Goal: Transaction & Acquisition: Purchase product/service

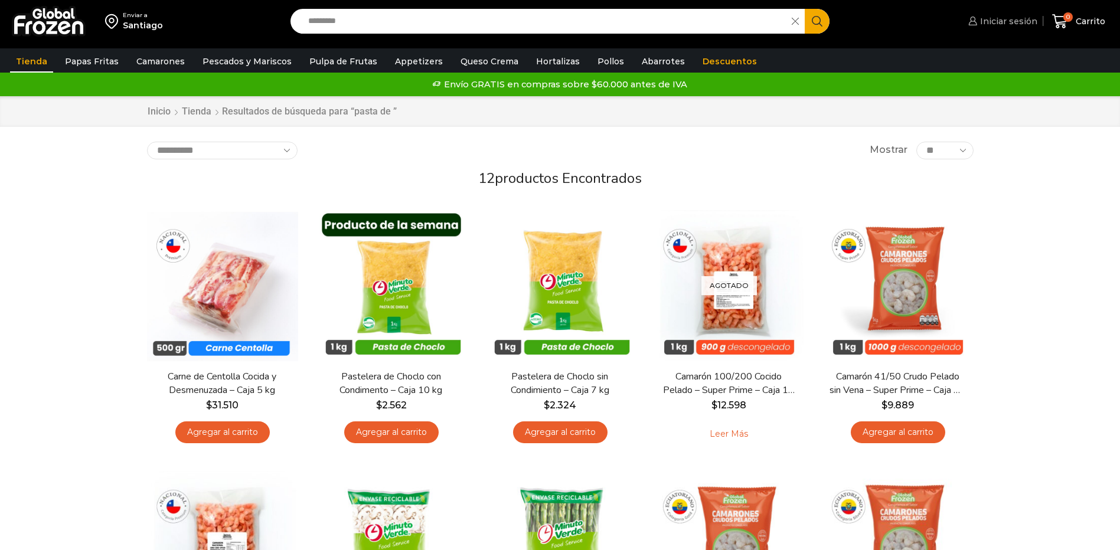
click at [983, 20] on span "Iniciar sesión" at bounding box center [1007, 21] width 60 height 12
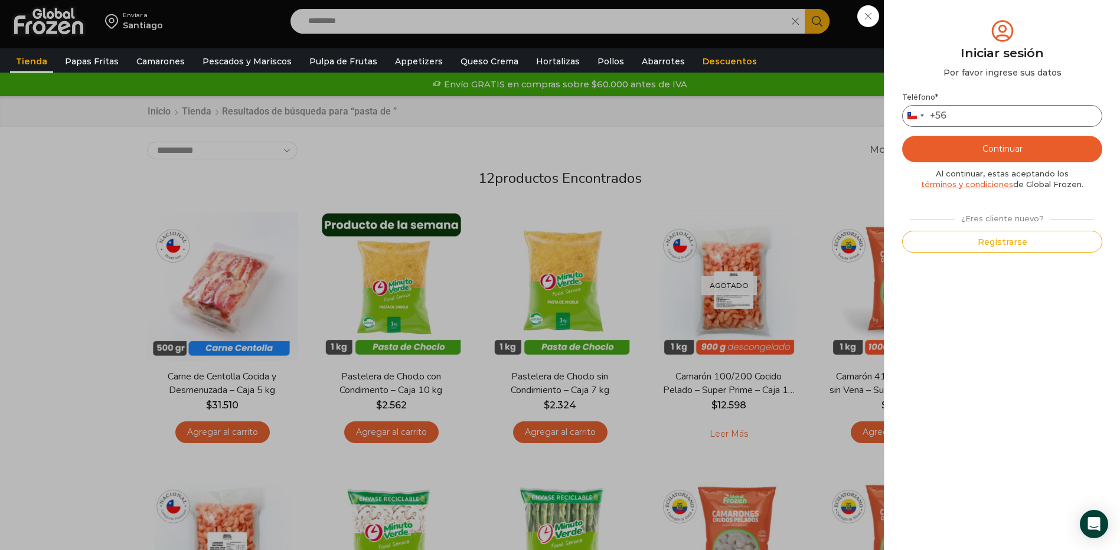
click at [957, 117] on input "Teléfono *" at bounding box center [1002, 116] width 200 height 22
type input "*********"
click at [902, 136] on button "Continuar" at bounding box center [1002, 149] width 200 height 27
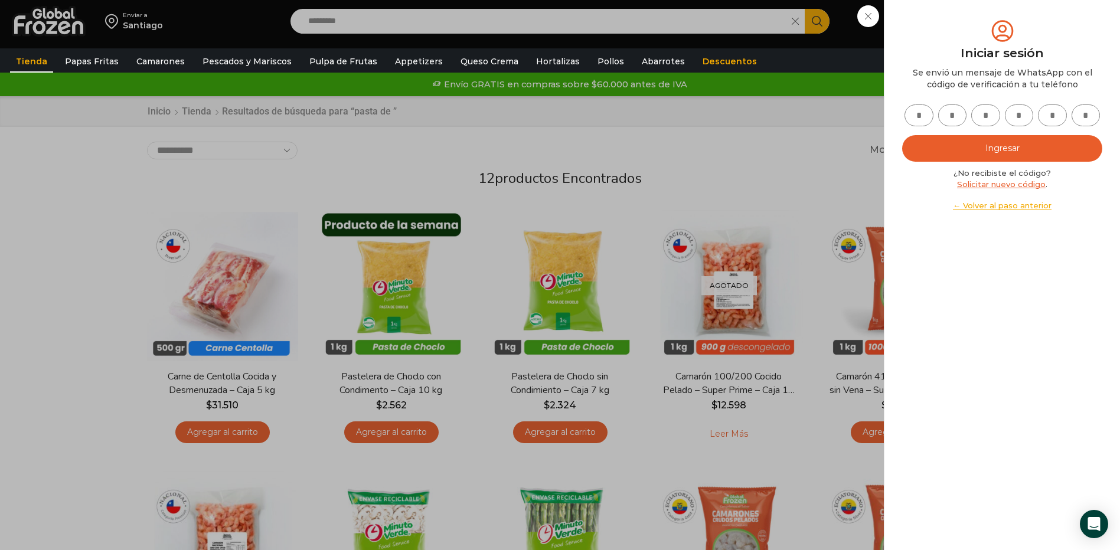
click at [919, 121] on input "text" at bounding box center [918, 115] width 29 height 22
type input "*"
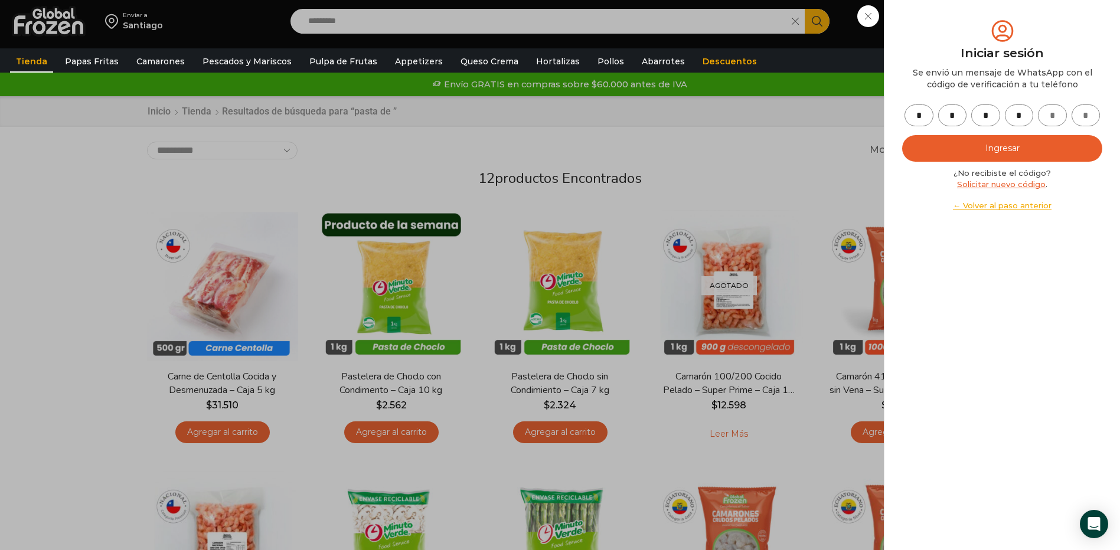
type input "*"
click at [1036, 150] on button "Ingresar" at bounding box center [1002, 148] width 200 height 27
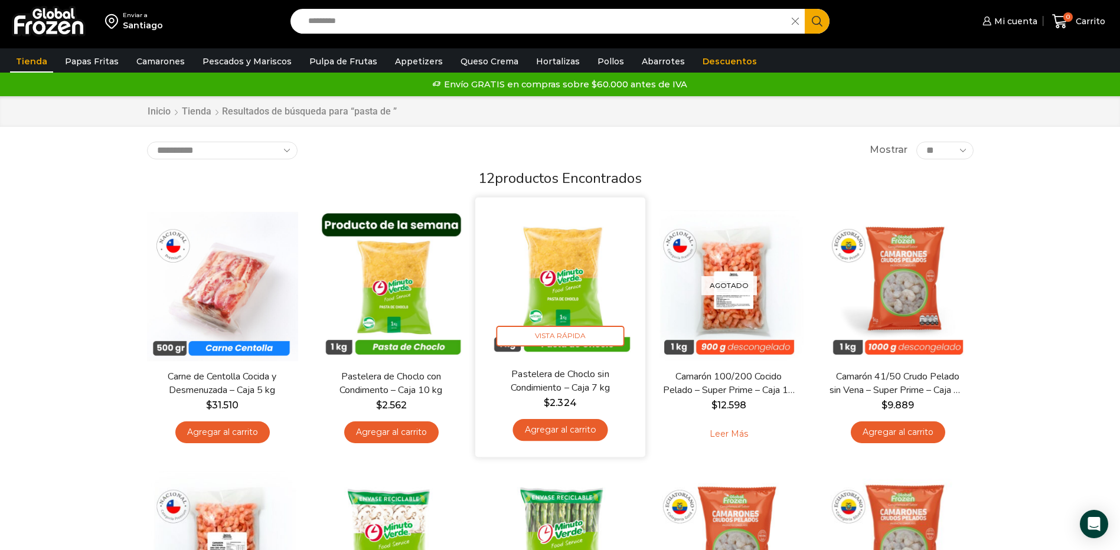
click at [585, 429] on link "Agregar al carrito" at bounding box center [559, 430] width 95 height 22
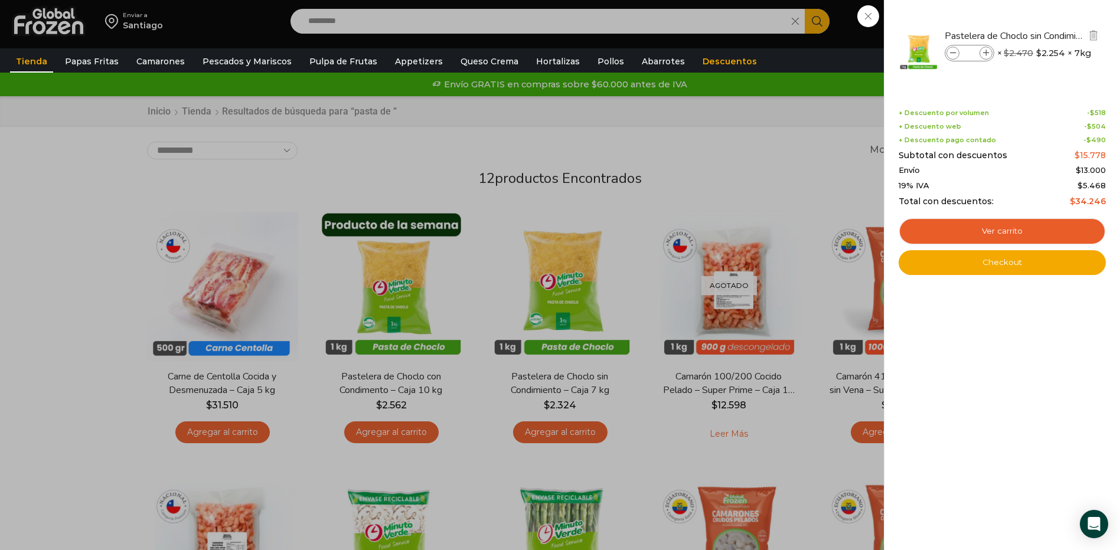
click at [986, 54] on icon at bounding box center [986, 53] width 6 height 6
type input "*"
click at [999, 230] on link "Ver carrito" at bounding box center [1001, 231] width 207 height 27
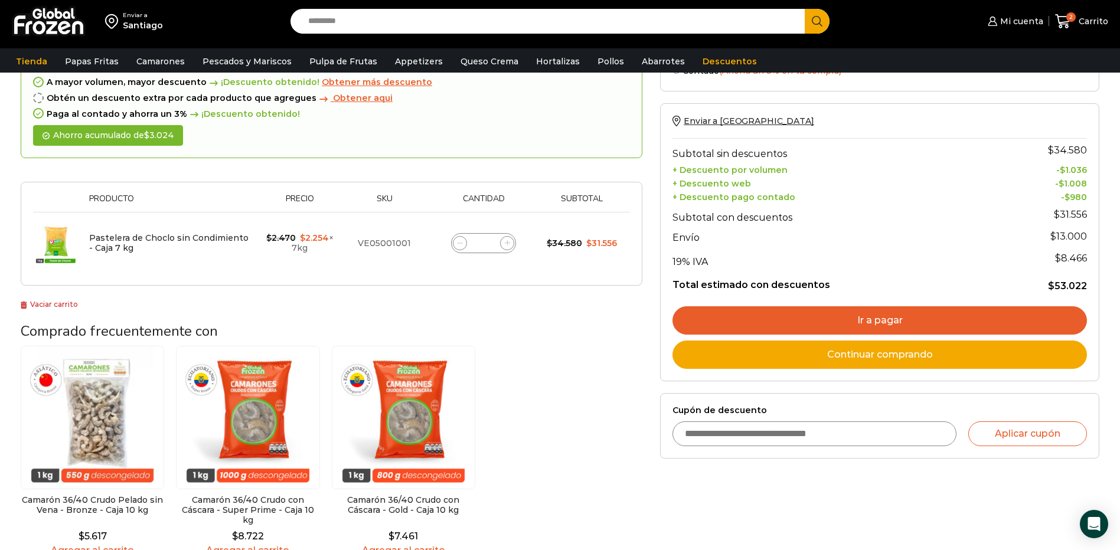
scroll to position [118, 0]
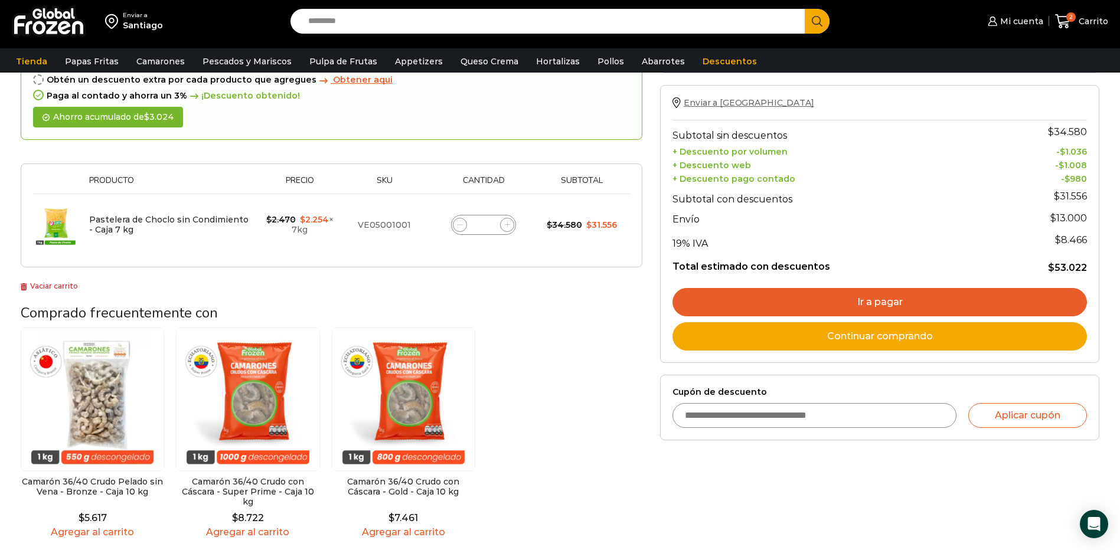
click at [721, 103] on span "Enviar a Chile" at bounding box center [749, 102] width 130 height 11
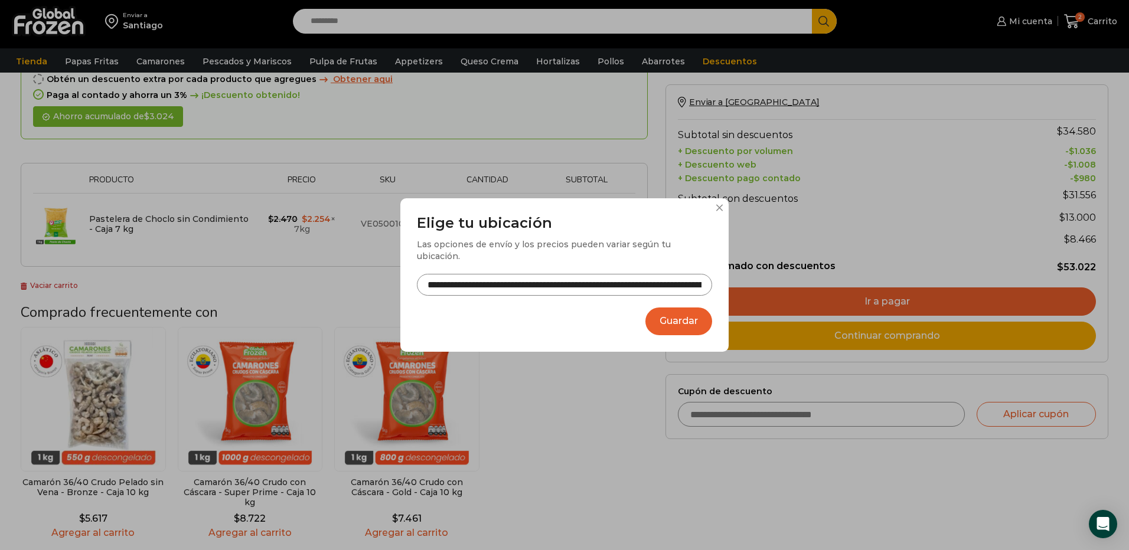
click at [670, 320] on button "Guardar" at bounding box center [678, 322] width 67 height 28
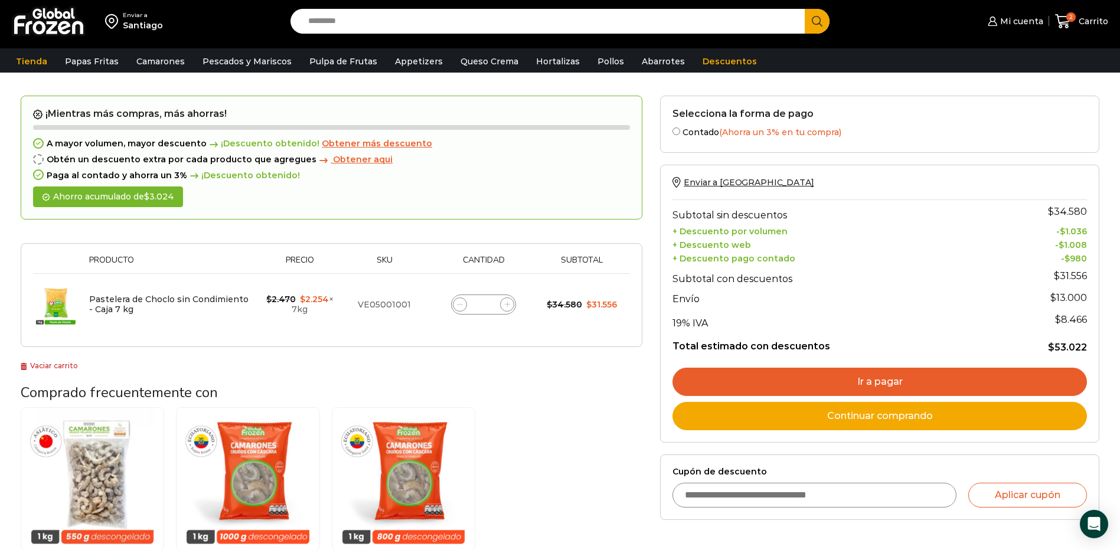
scroll to position [59, 0]
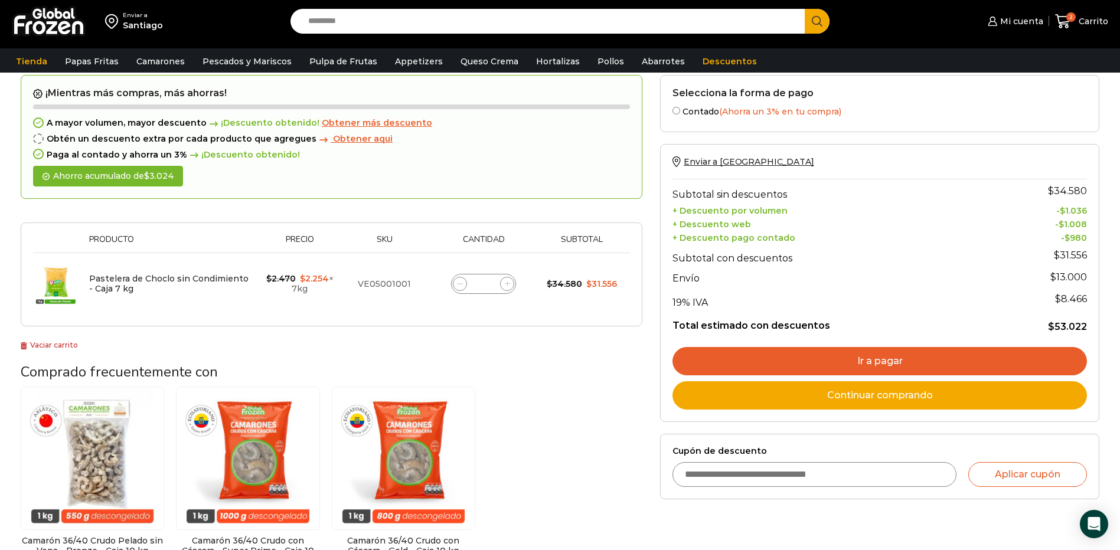
click at [878, 362] on link "Ir a pagar" at bounding box center [879, 361] width 414 height 28
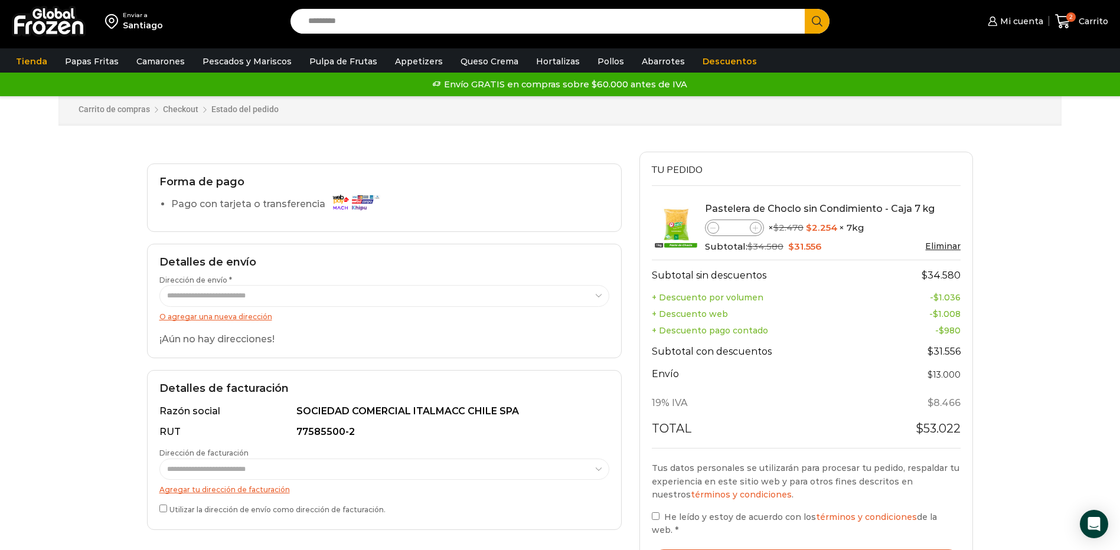
click at [184, 324] on div "**********" at bounding box center [384, 301] width 475 height 115
click at [186, 319] on link "O agregar una nueva dirección" at bounding box center [215, 316] width 113 height 9
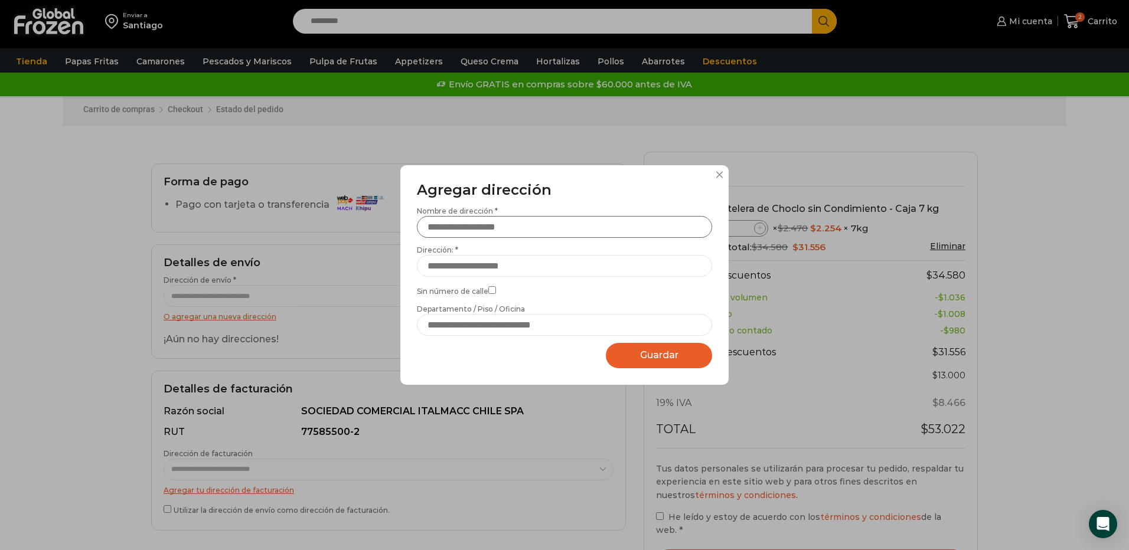
click at [484, 236] on input "Nombre de dirección *" at bounding box center [564, 227] width 295 height 22
click at [466, 230] on input "Nombre de dirección *" at bounding box center [564, 227] width 295 height 22
drag, startPoint x: 481, startPoint y: 226, endPoint x: 456, endPoint y: 263, distance: 44.7
click at [427, 239] on div "Nombre de dirección * Dirección: * Sin número de calle Departamento / Piso / Of…" at bounding box center [564, 271] width 295 height 130
click at [459, 265] on input "Dirección: *" at bounding box center [564, 266] width 295 height 22
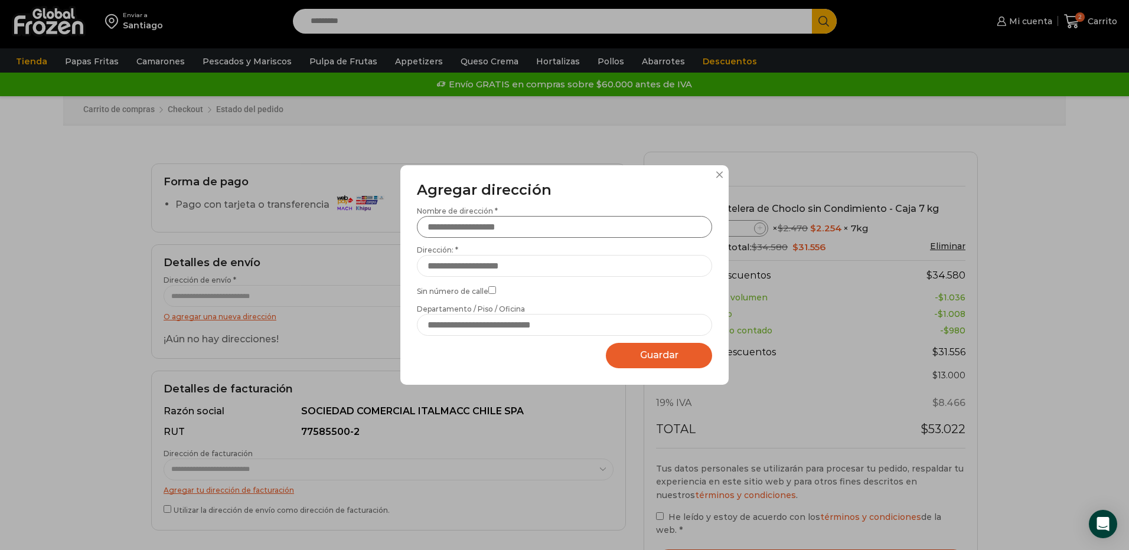
click at [482, 230] on input "Nombre de dirección *" at bounding box center [564, 227] width 295 height 22
click at [469, 268] on input "Dirección: *" at bounding box center [564, 266] width 295 height 22
click at [491, 224] on input "Nombre de dirección *" at bounding box center [564, 227] width 295 height 22
click at [491, 225] on input "Nombre de dirección *" at bounding box center [564, 227] width 295 height 22
click at [482, 266] on input "Dirección: *" at bounding box center [564, 266] width 295 height 22
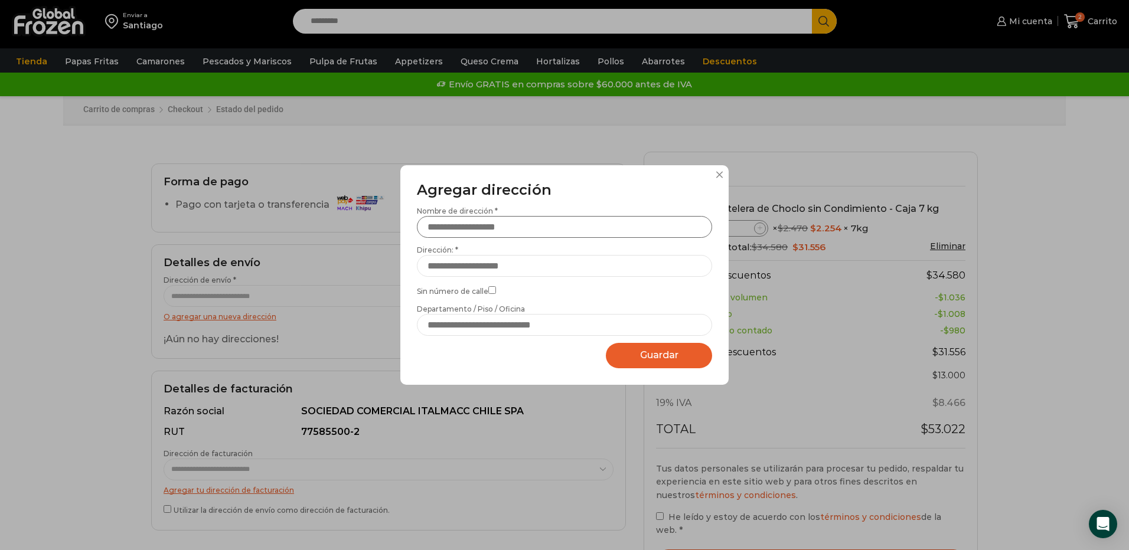
click at [512, 225] on input "Nombre de dirección *" at bounding box center [564, 227] width 295 height 22
click at [457, 331] on input "Departamento / Piso / Oficina" at bounding box center [564, 325] width 295 height 22
click at [497, 255] on input "Dirección: *" at bounding box center [564, 266] width 295 height 22
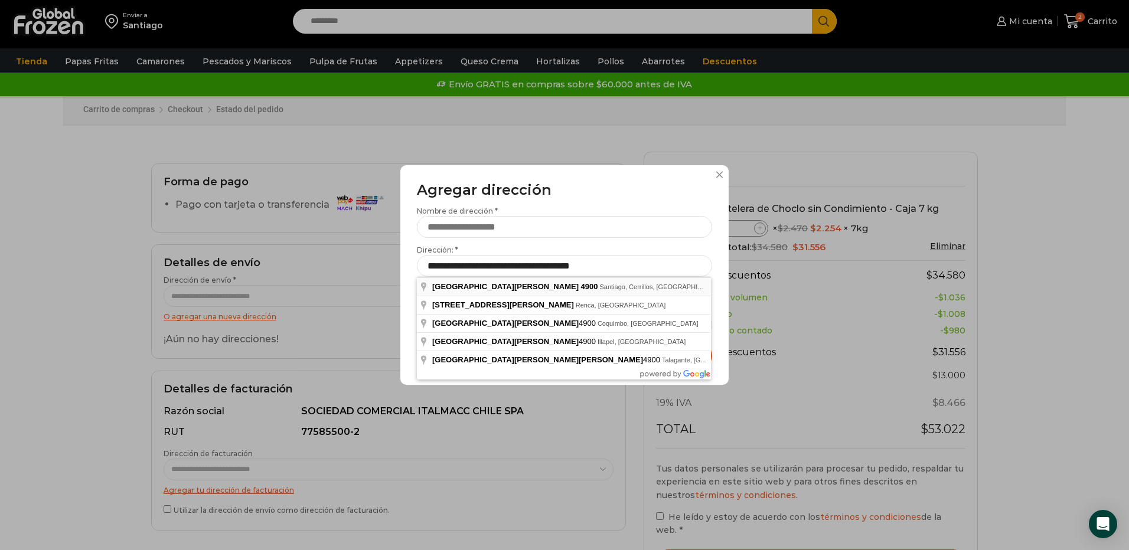
type input "**********"
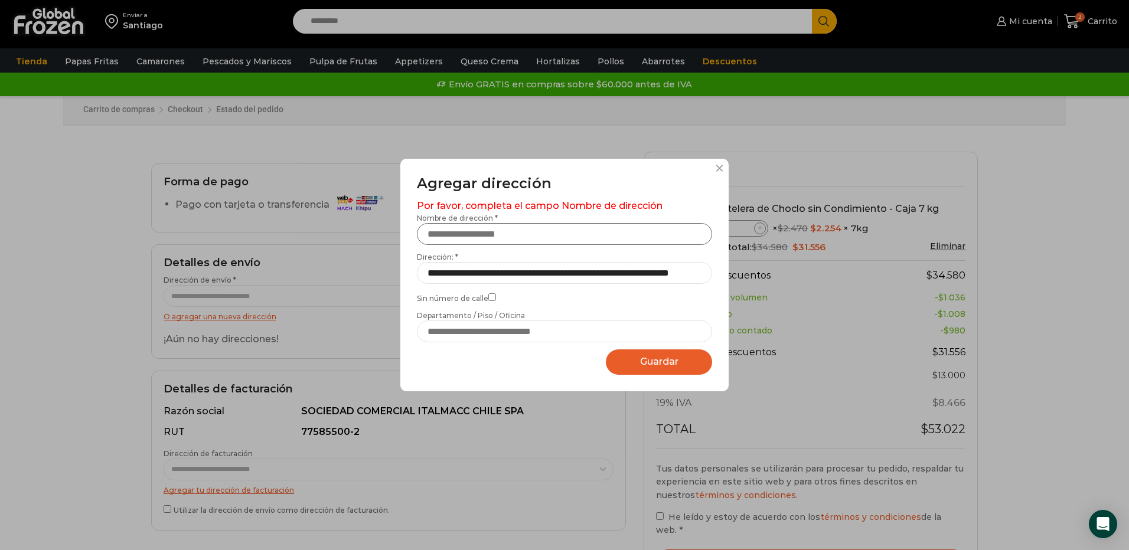
click at [504, 237] on input "Nombre de dirección *" at bounding box center [564, 234] width 295 height 22
type input "********"
click at [479, 337] on input "Departamento / Piso / Oficina" at bounding box center [564, 332] width 295 height 22
click at [640, 361] on span "Guardar" at bounding box center [659, 361] width 38 height 11
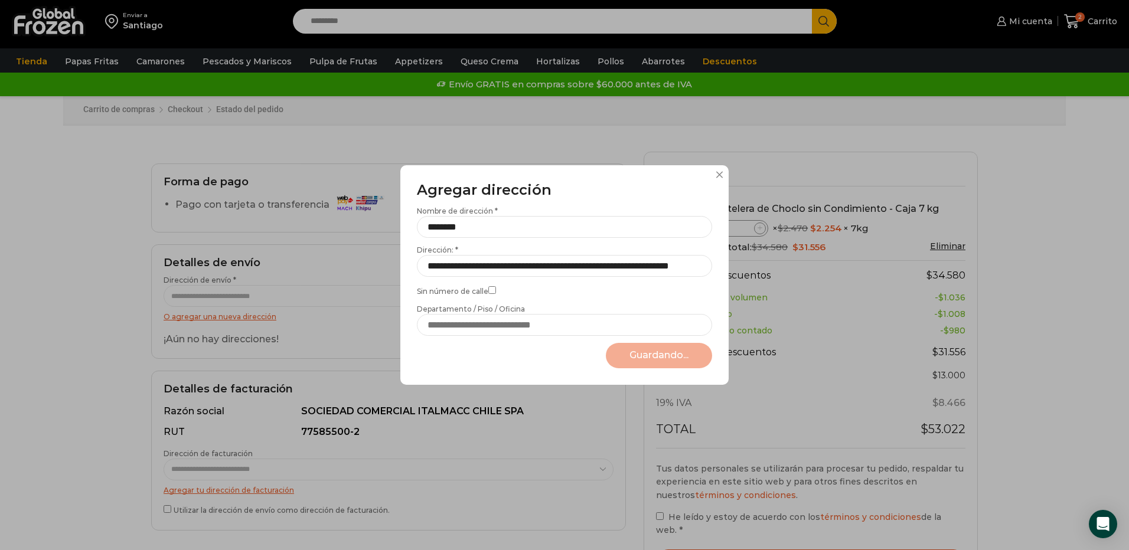
select select "*******"
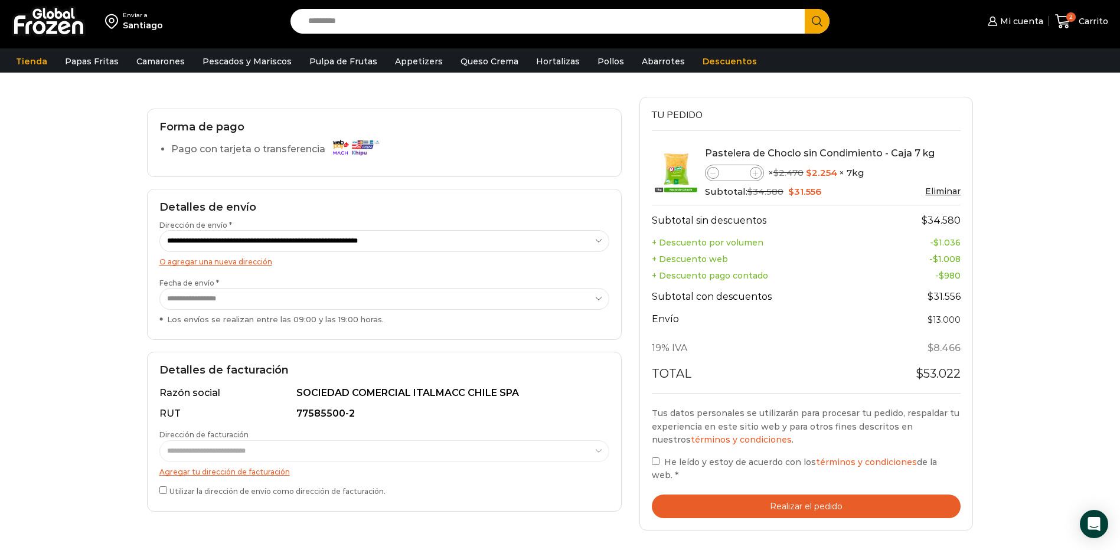
scroll to position [118, 0]
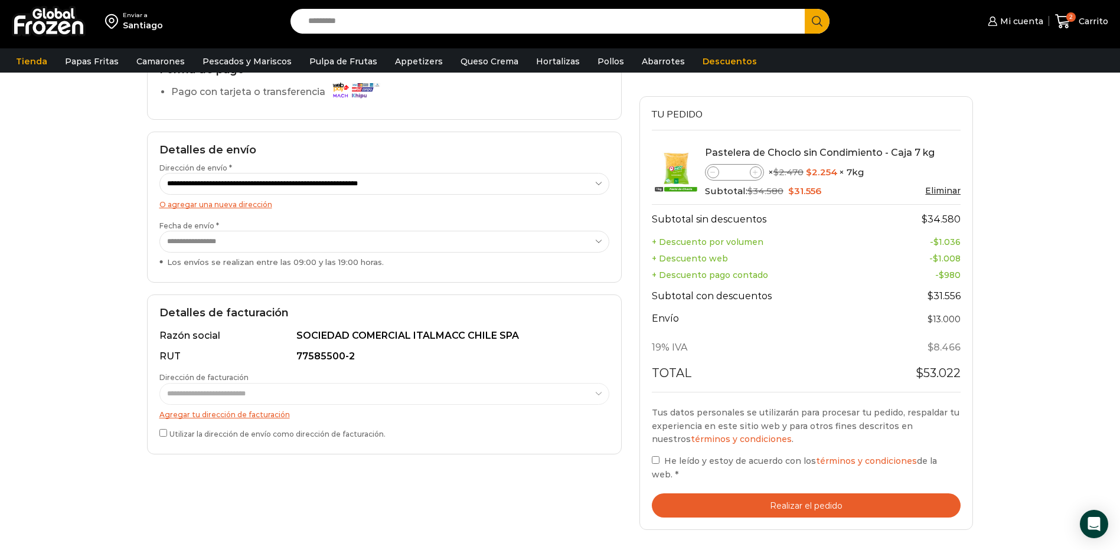
click at [272, 411] on link "Agregar tu dirección de facturación" at bounding box center [224, 414] width 130 height 9
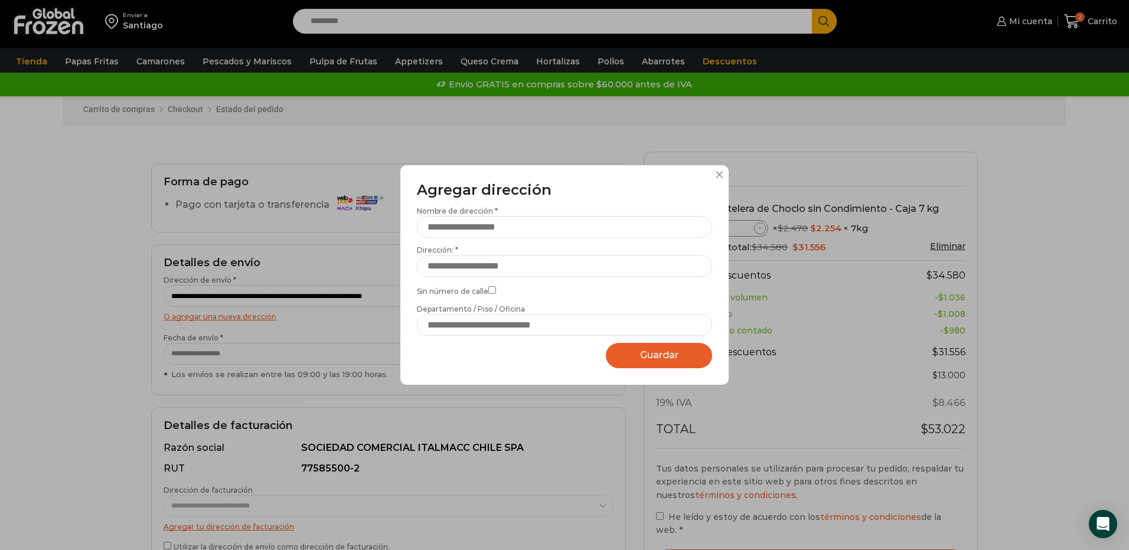
drag, startPoint x: 731, startPoint y: 178, endPoint x: 720, endPoint y: 176, distance: 11.9
click at [731, 177] on div "Agregar dirección Por favor actualice su dirección de envío actual Nombre de di…" at bounding box center [564, 275] width 1129 height 550
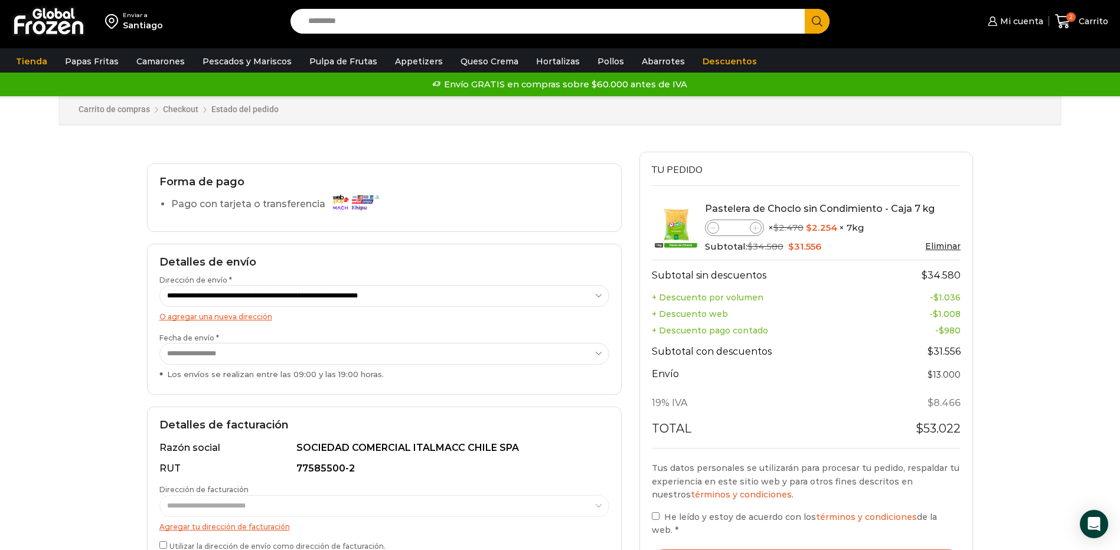
click at [712, 174] on h3 "Tu pedido" at bounding box center [806, 175] width 309 height 21
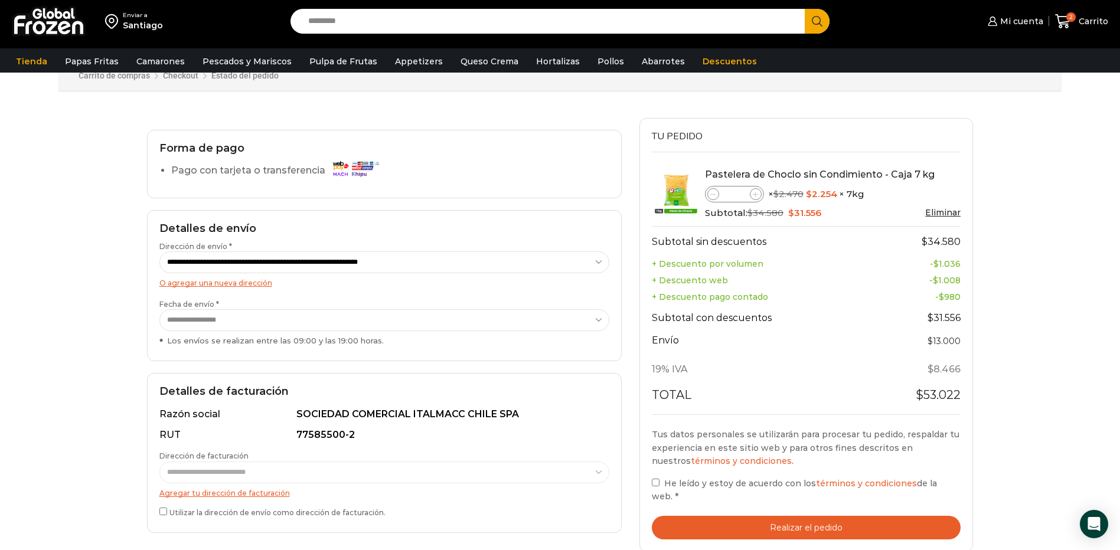
scroll to position [59, 0]
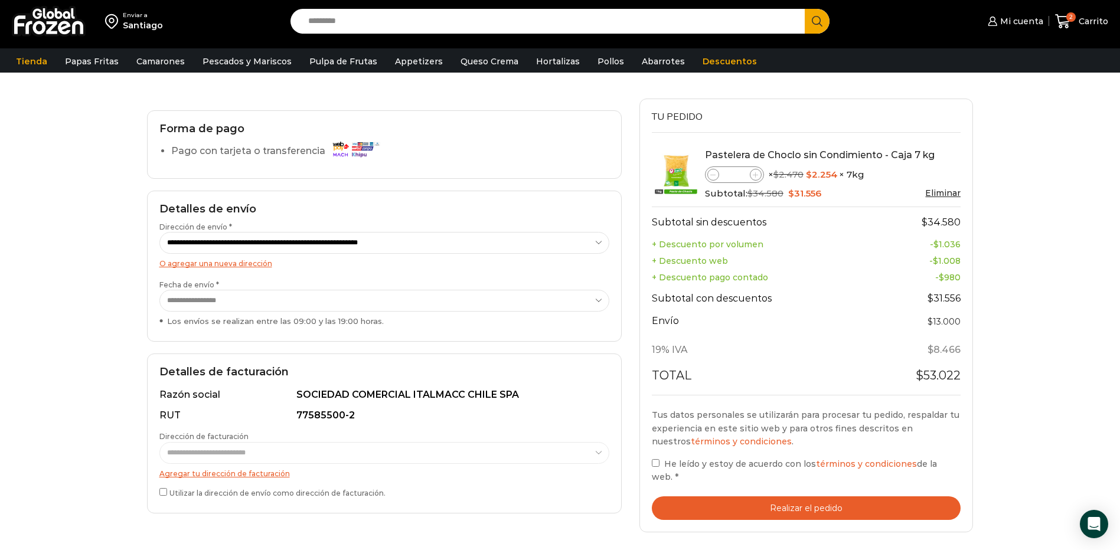
click at [489, 307] on select "**********" at bounding box center [384, 301] width 450 height 22
select select "**********"
click at [159, 290] on select "**********" at bounding box center [384, 301] width 450 height 22
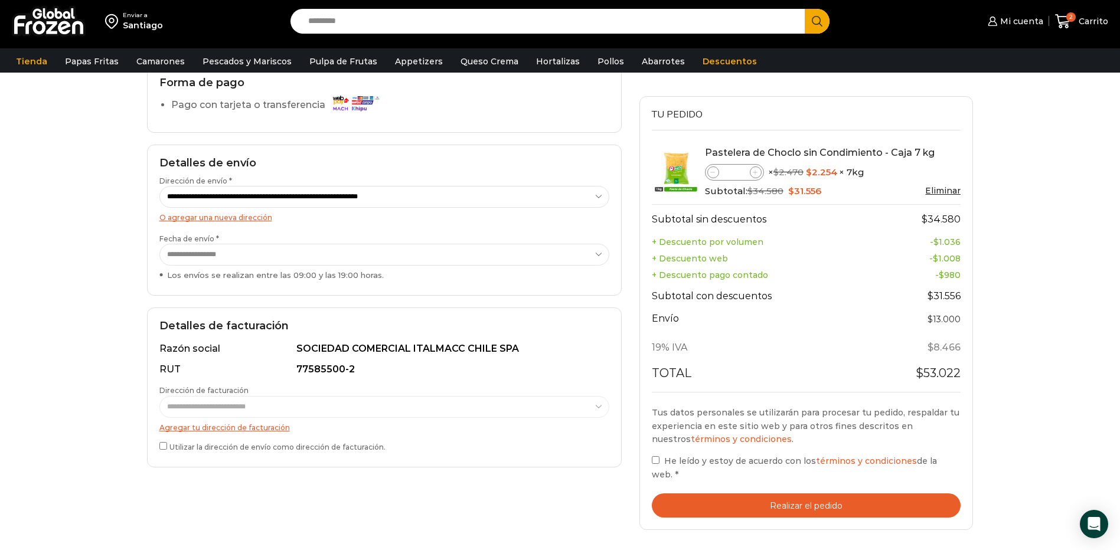
scroll to position [118, 0]
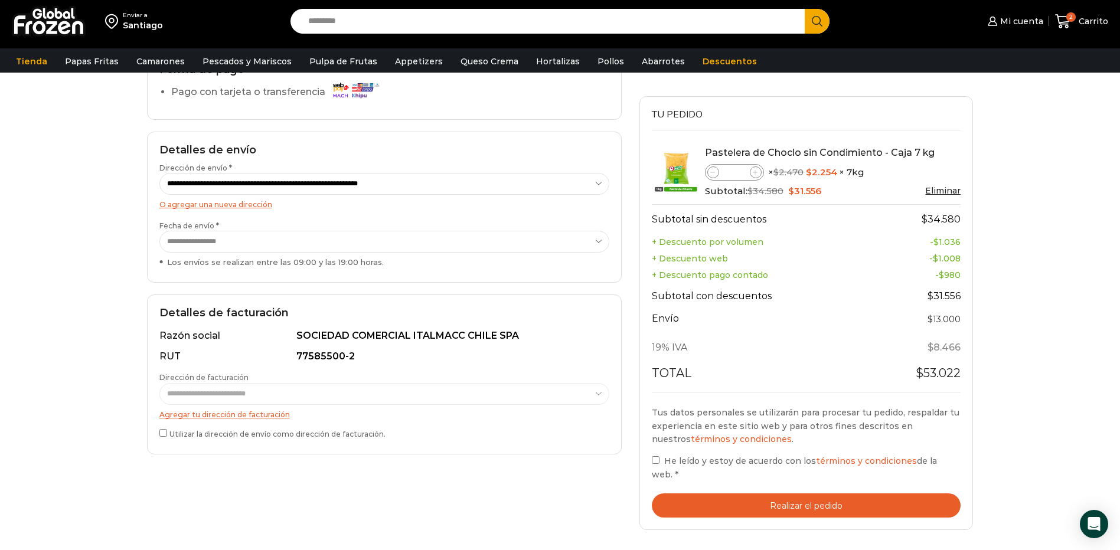
click at [736, 493] on button "Realizar el pedido" at bounding box center [806, 505] width 309 height 24
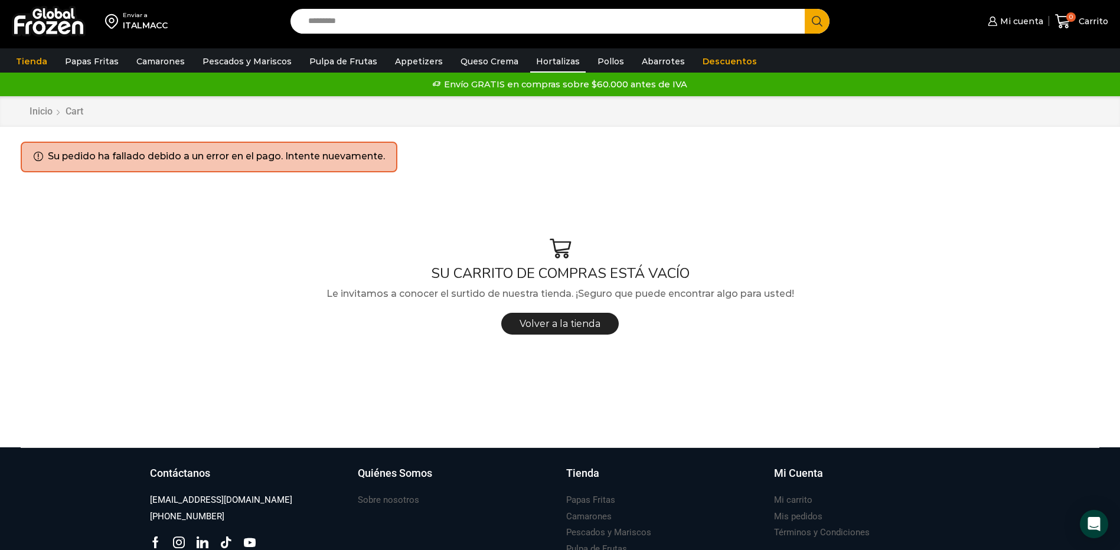
click at [560, 68] on link "Hortalizas" at bounding box center [557, 61] width 55 height 22
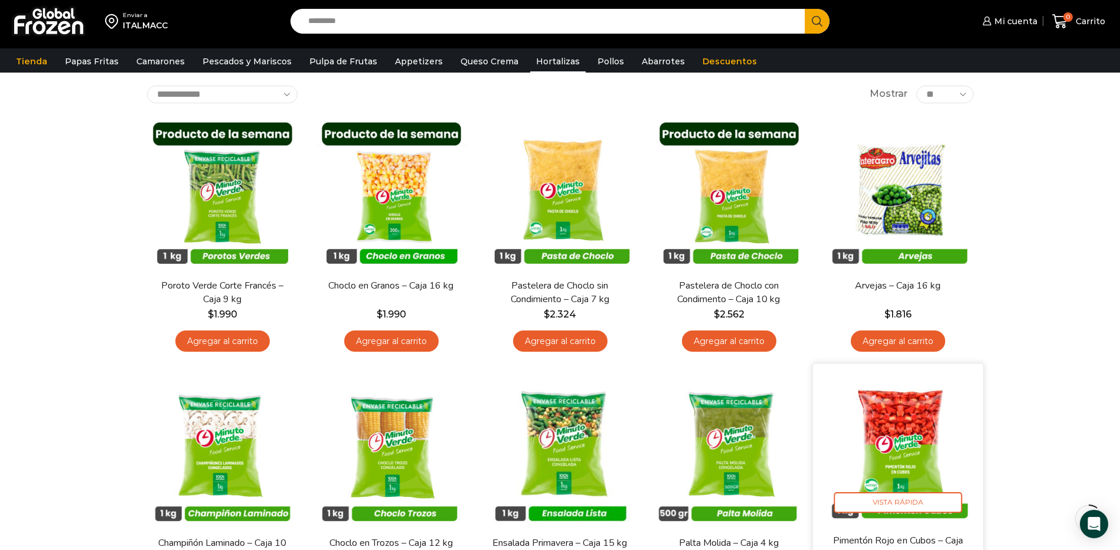
scroll to position [59, 0]
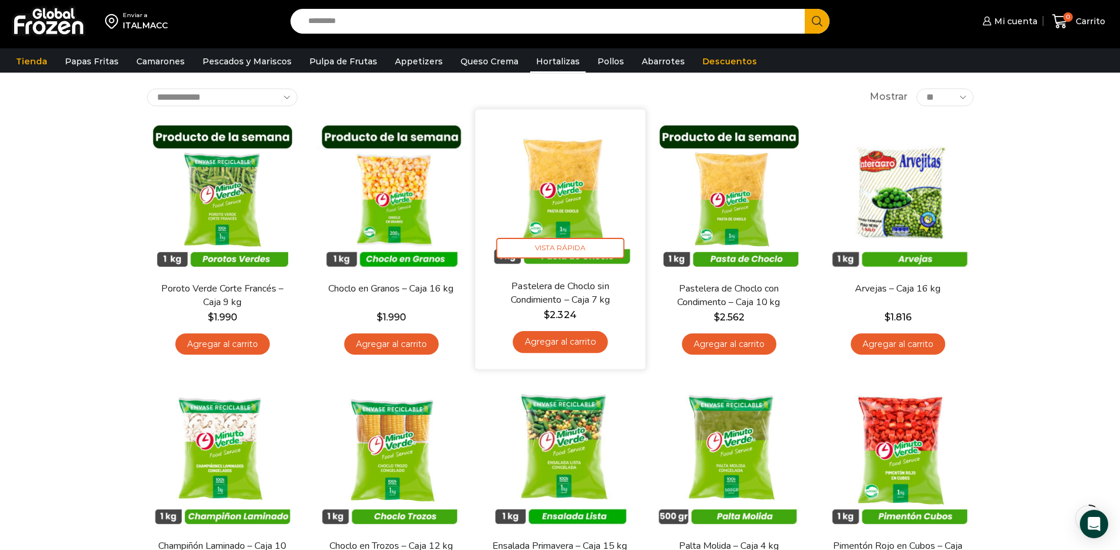
click at [550, 344] on link "Agregar al carrito" at bounding box center [559, 342] width 95 height 22
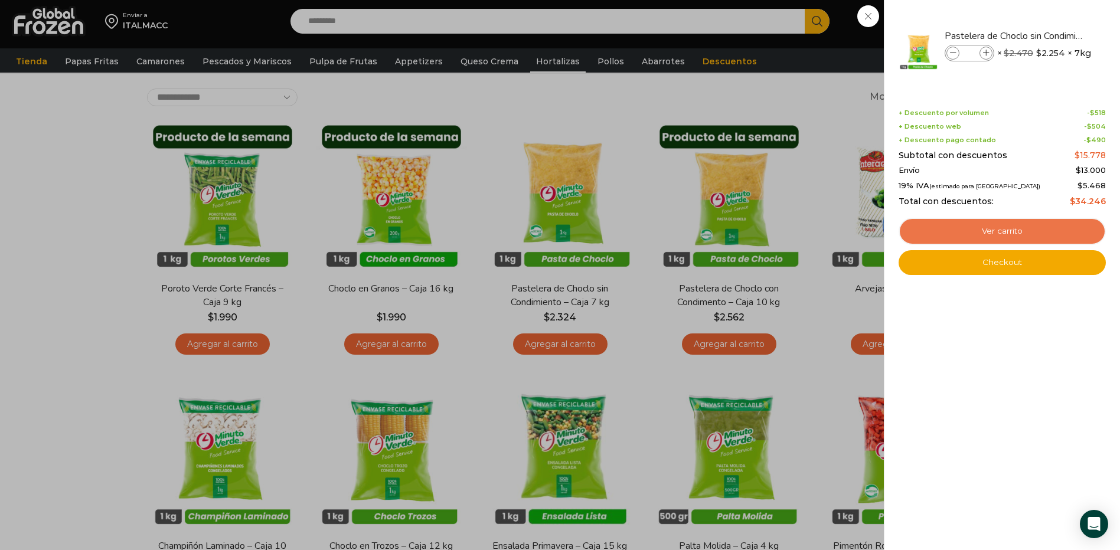
click at [1023, 223] on link "Ver carrito" at bounding box center [1001, 231] width 207 height 27
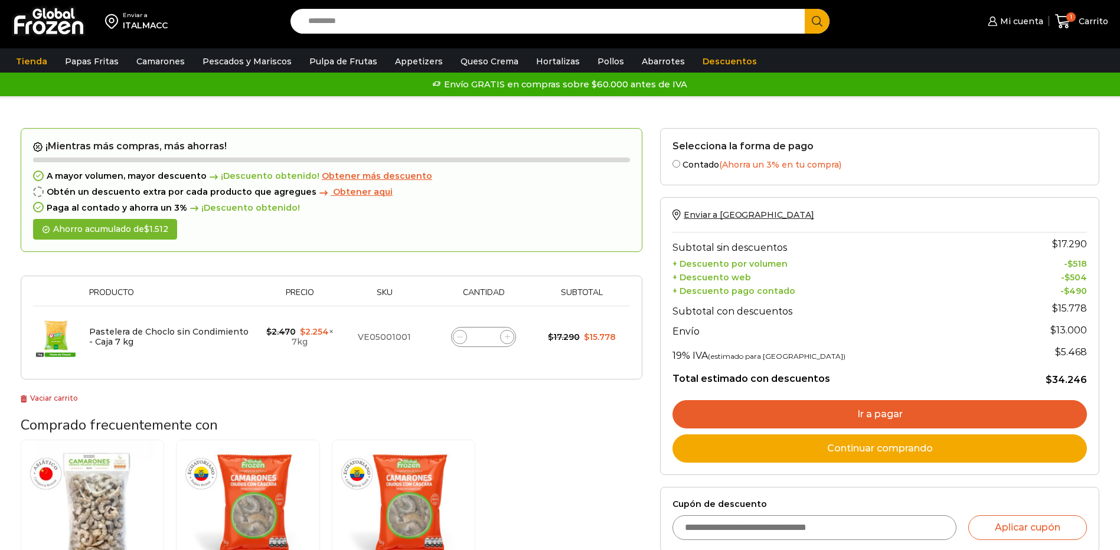
click at [509, 339] on icon at bounding box center [507, 336] width 5 height 5
type input "*"
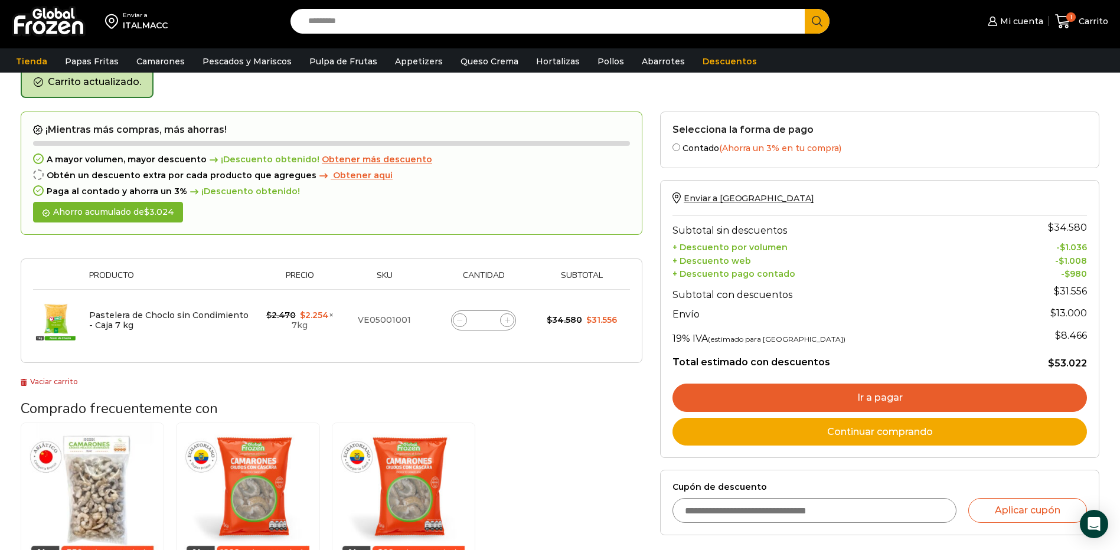
scroll to position [61, 0]
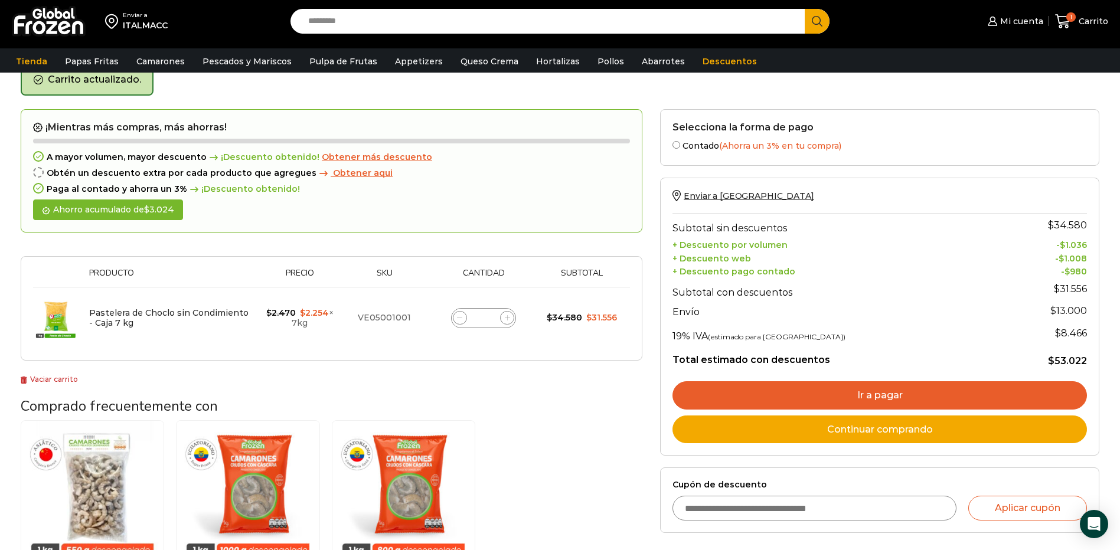
click at [908, 395] on link "Ir a pagar" at bounding box center [879, 395] width 414 height 28
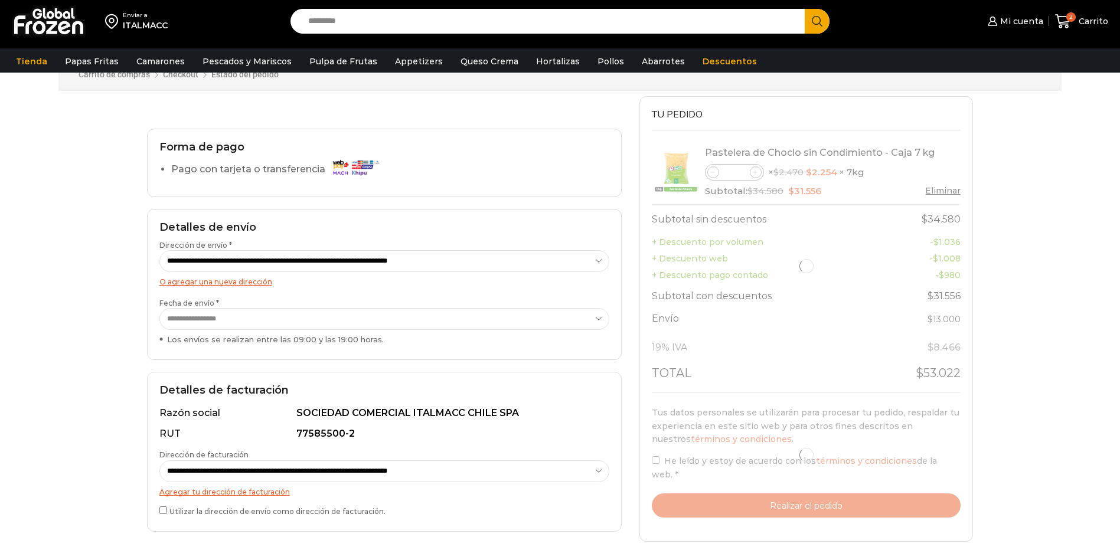
scroll to position [118, 0]
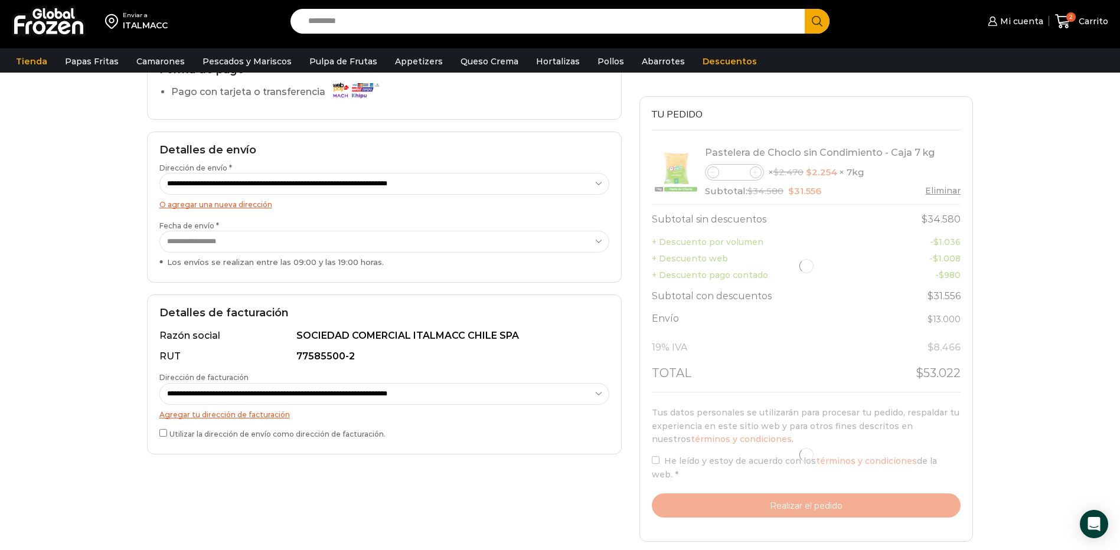
click at [575, 246] on select "**********" at bounding box center [384, 242] width 450 height 22
select select "**********"
click at [159, 231] on select "**********" at bounding box center [384, 242] width 450 height 22
click at [243, 414] on link "Agregar tu dirección de facturación" at bounding box center [224, 414] width 130 height 9
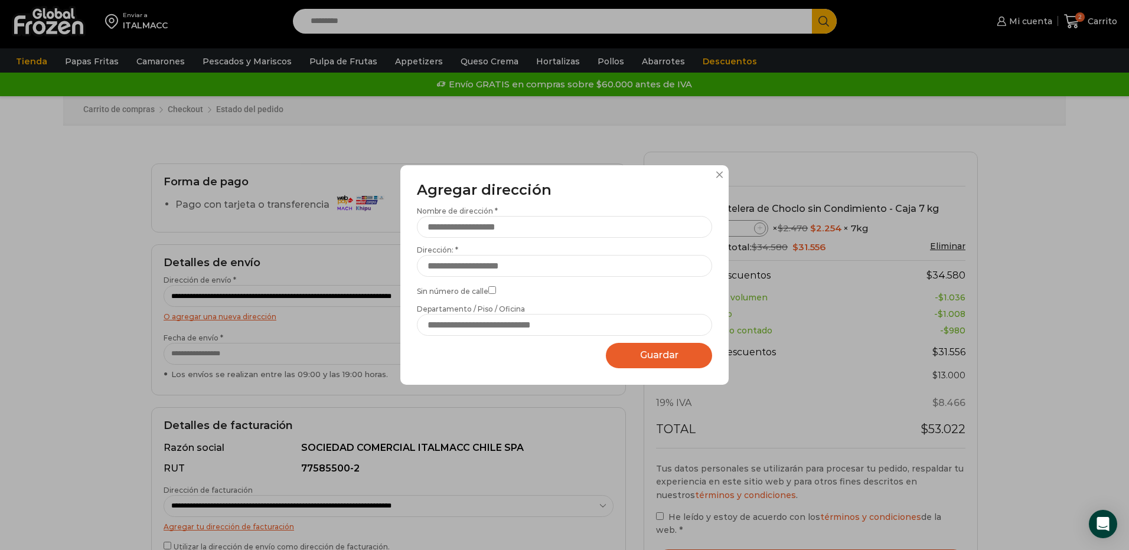
click at [720, 172] on button at bounding box center [718, 174] width 7 height 7
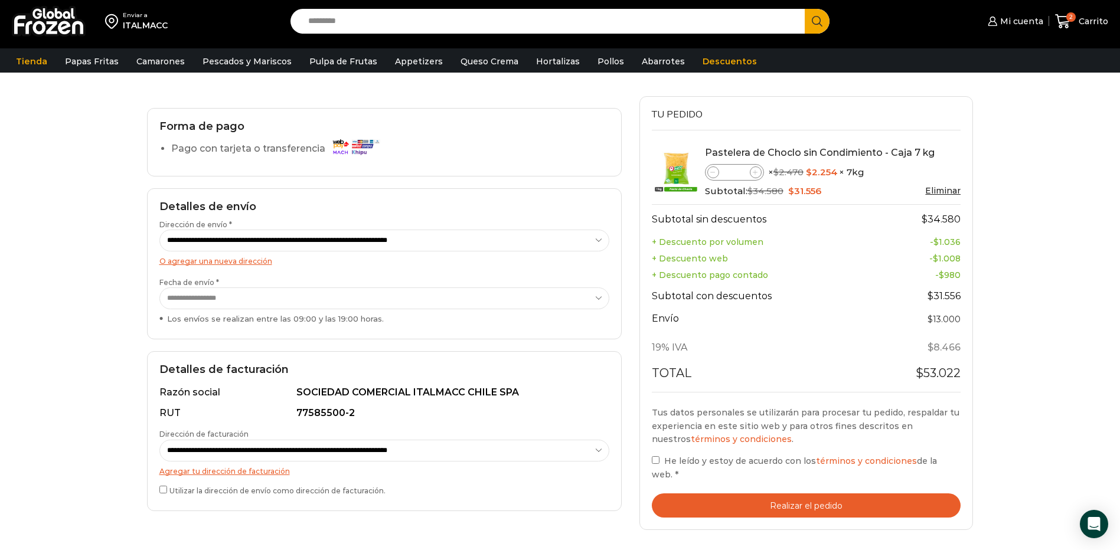
scroll to position [118, 0]
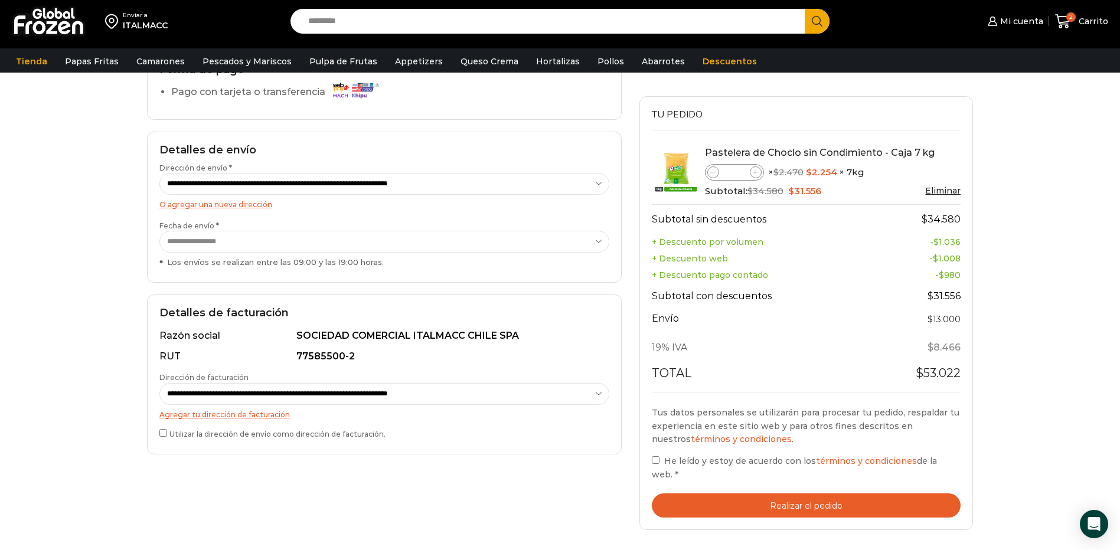
click at [852, 493] on button "Realizar el pedido" at bounding box center [806, 505] width 309 height 24
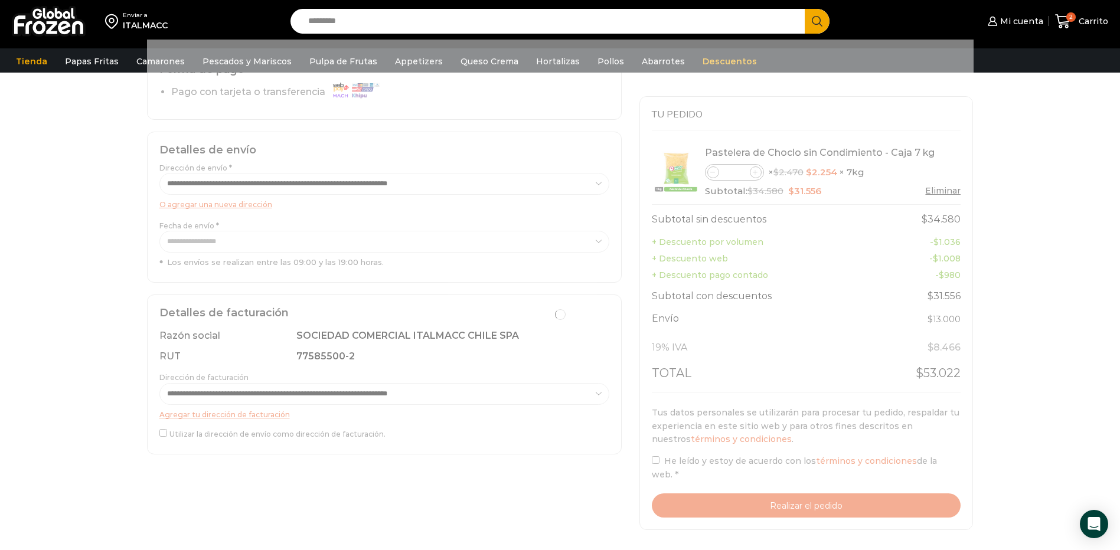
click at [665, 462] on div at bounding box center [560, 315] width 826 height 550
click at [647, 459] on div at bounding box center [560, 315] width 826 height 550
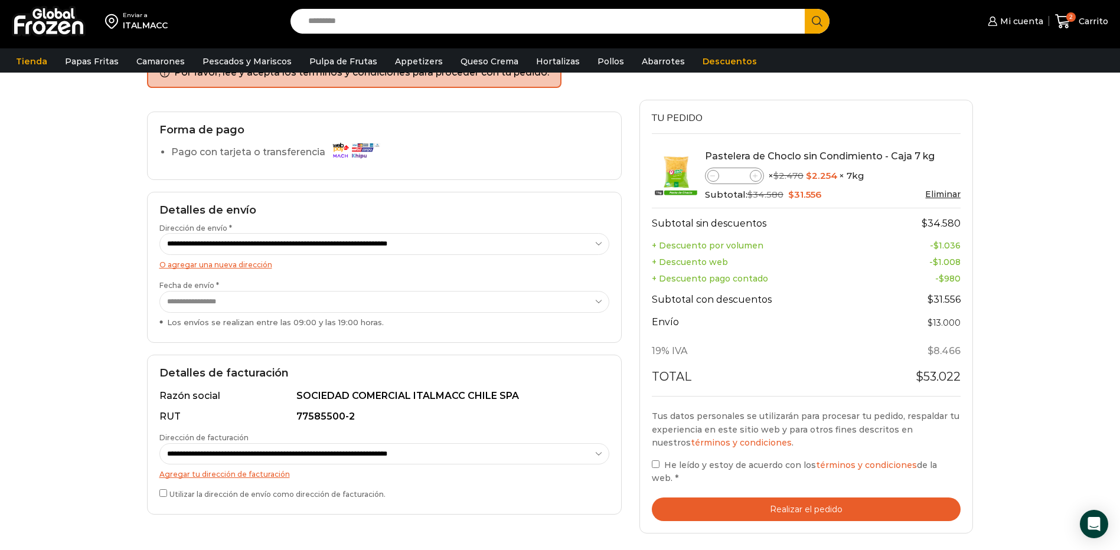
scroll to position [99, 0]
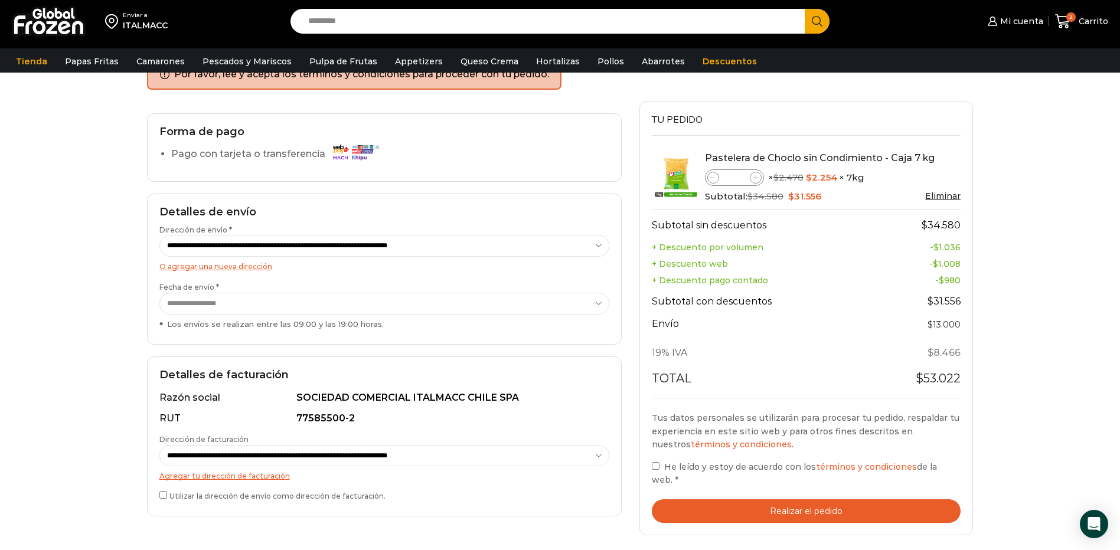
click at [650, 462] on div "Tu pedido Product Pastelera de Choclo sin Condimiento - Caja 7 kg Pastelera de …" at bounding box center [806, 319] width 334 height 434
click at [724, 499] on button "Realizar el pedido" at bounding box center [806, 511] width 309 height 24
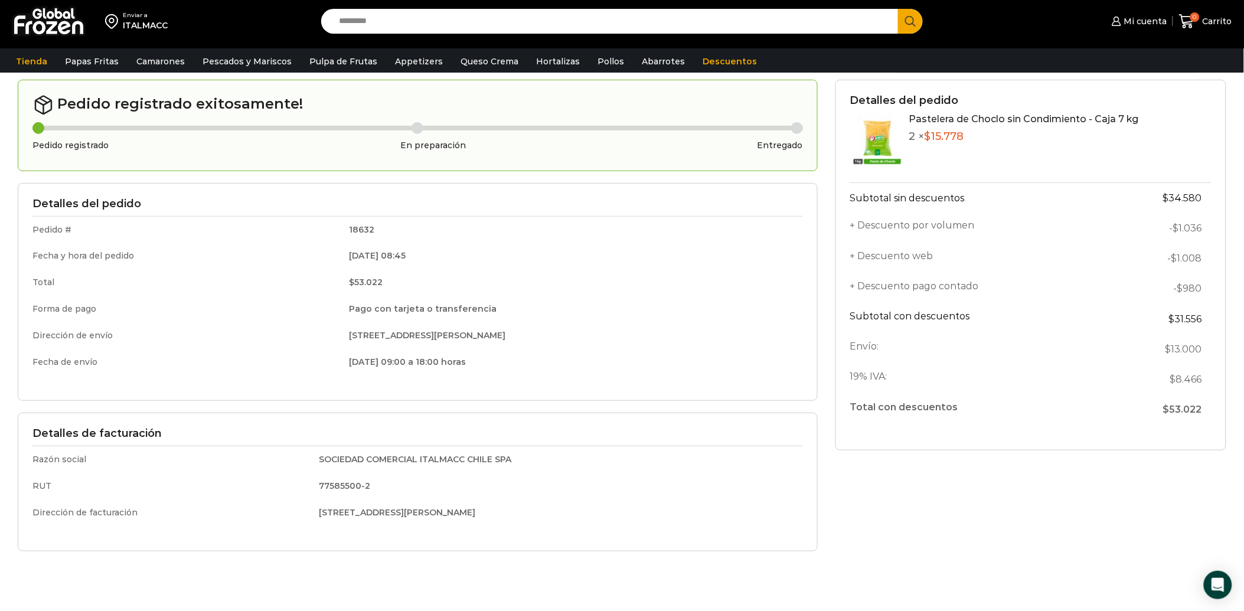
scroll to position [104, 0]
